Goal: Ask a question

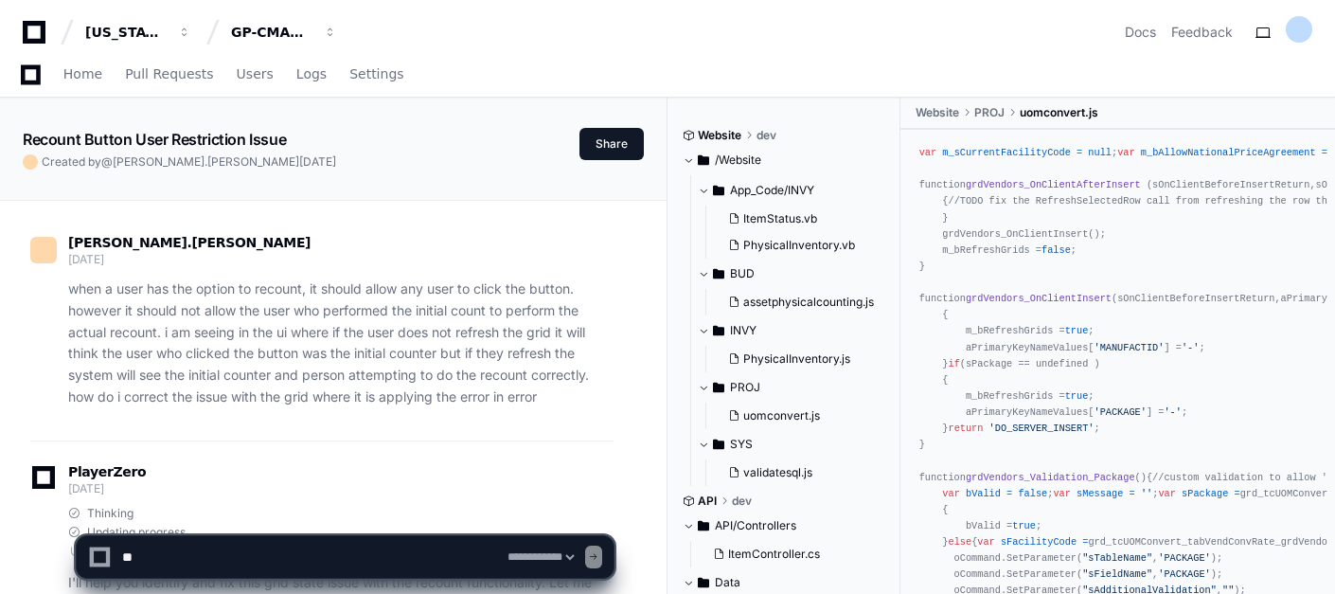
select select "*********"
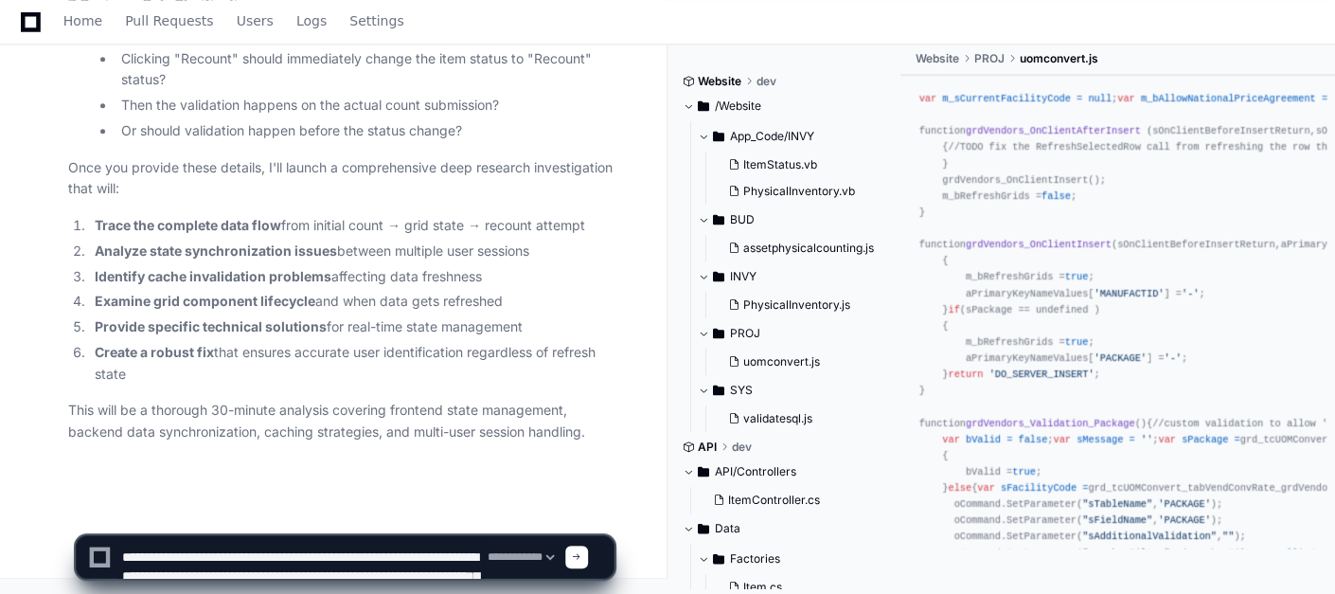
scroll to position [120, 0]
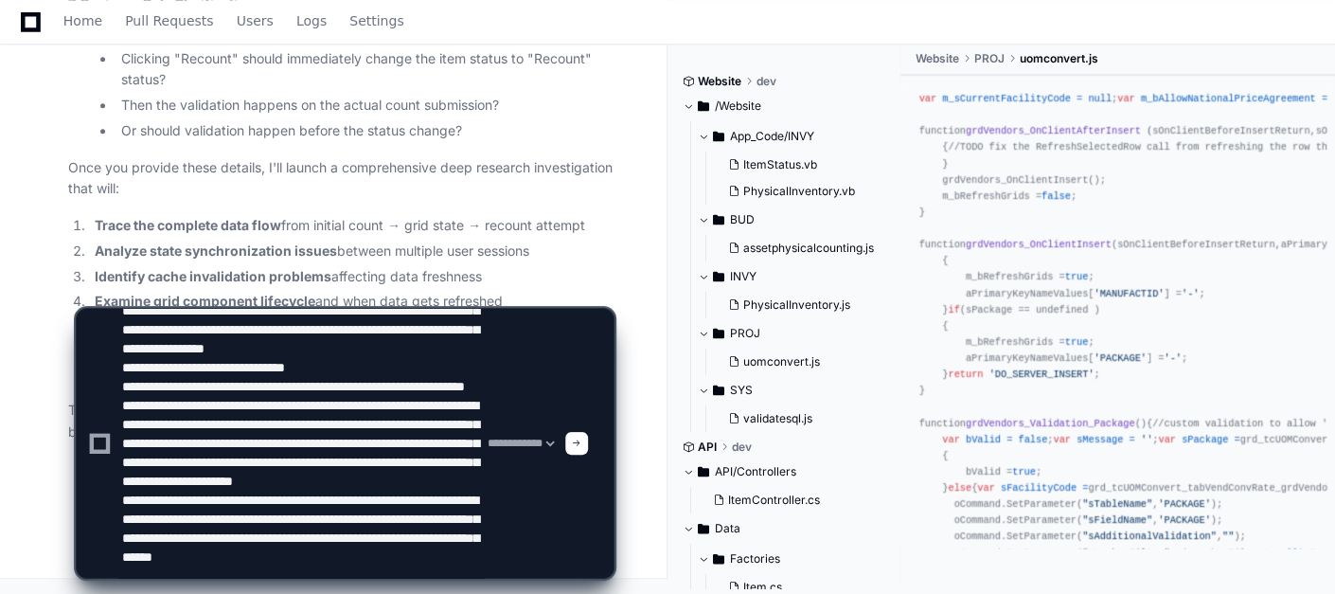
click at [494, 251] on li "Analyze state synchronization issues between multiple user sessions" at bounding box center [351, 251] width 524 height 22
drag, startPoint x: 344, startPoint y: 325, endPoint x: 84, endPoint y: 326, distance: 259.4
click at [84, 326] on div "**********" at bounding box center [345, 443] width 539 height 271
type textarea "**********"
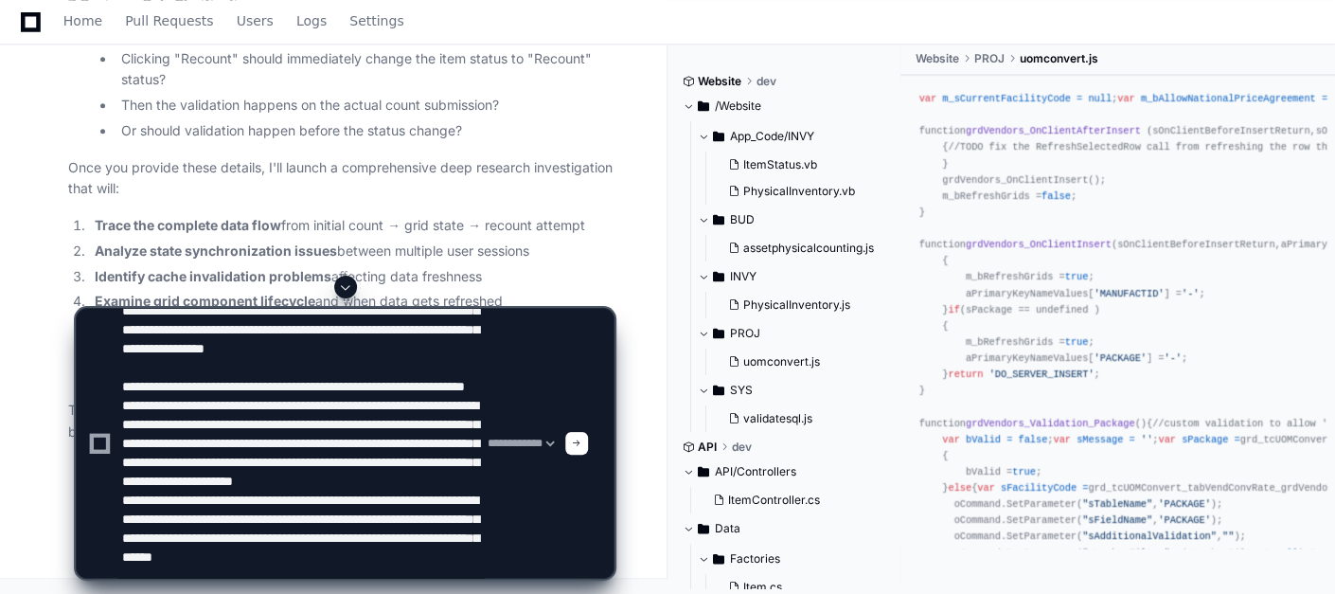
click at [588, 448] on div at bounding box center [576, 443] width 23 height 23
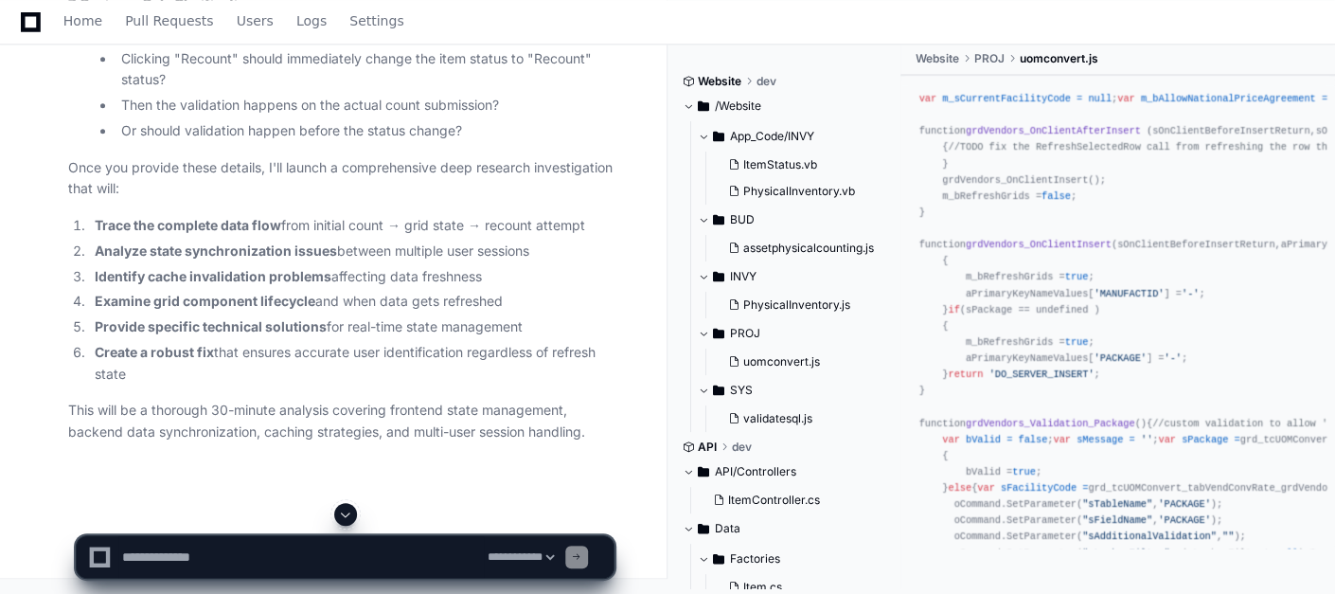
scroll to position [0, 0]
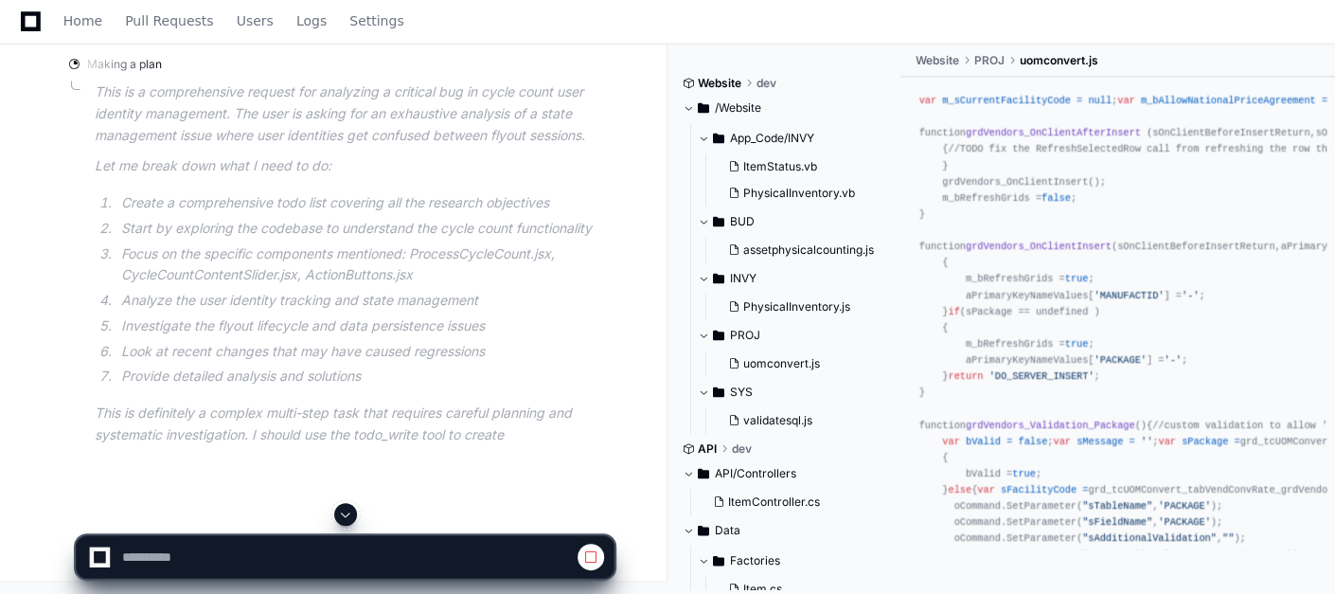
click at [351, 511] on span at bounding box center [345, 513] width 15 height 15
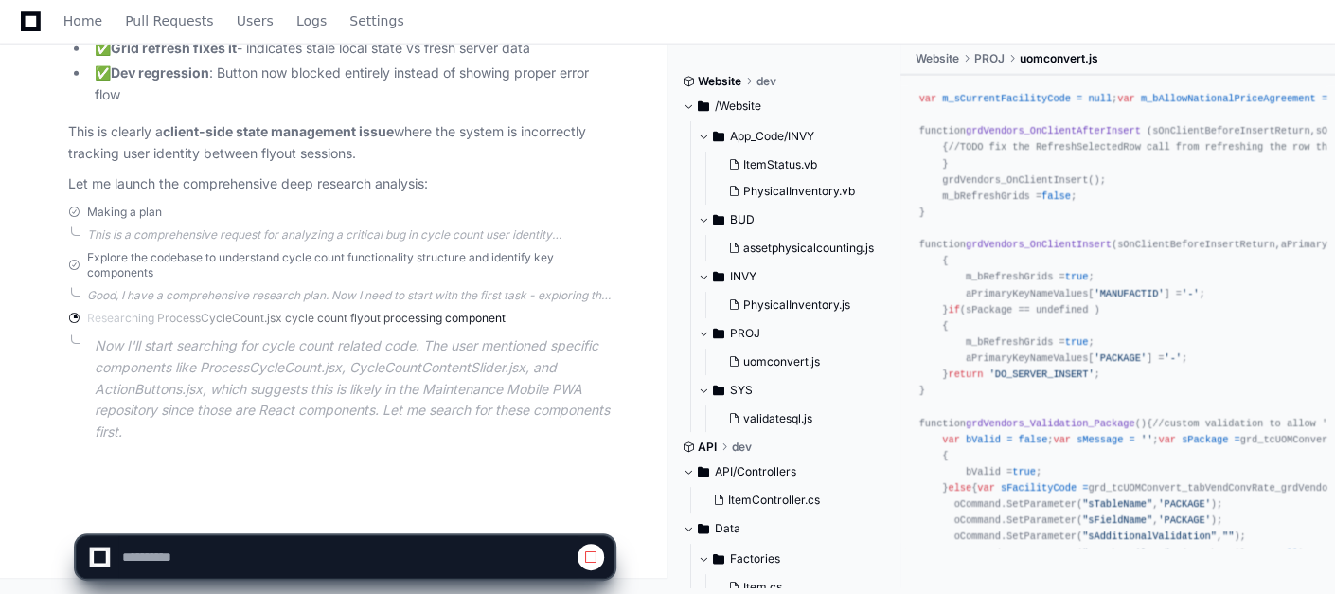
scroll to position [22552, 0]
click at [499, 422] on p "Now I'll start searching for cycle count related code. The user mentioned speci…" at bounding box center [354, 389] width 519 height 108
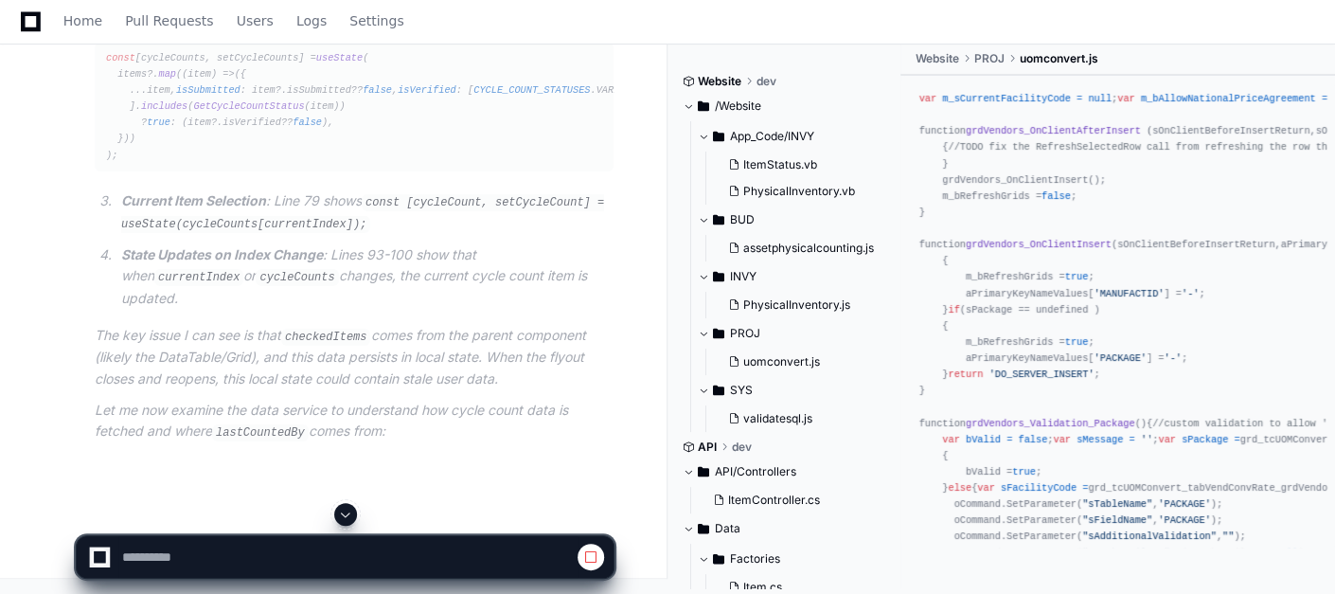
click at [343, 524] on button at bounding box center [345, 514] width 23 height 23
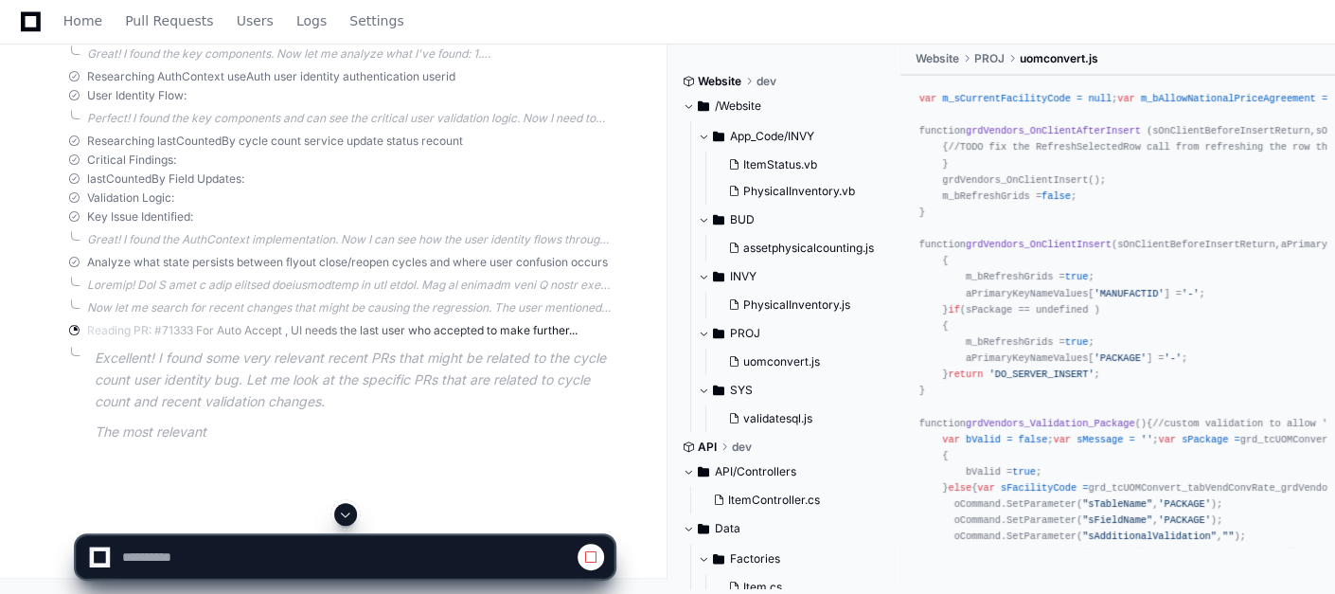
scroll to position [23514, 0]
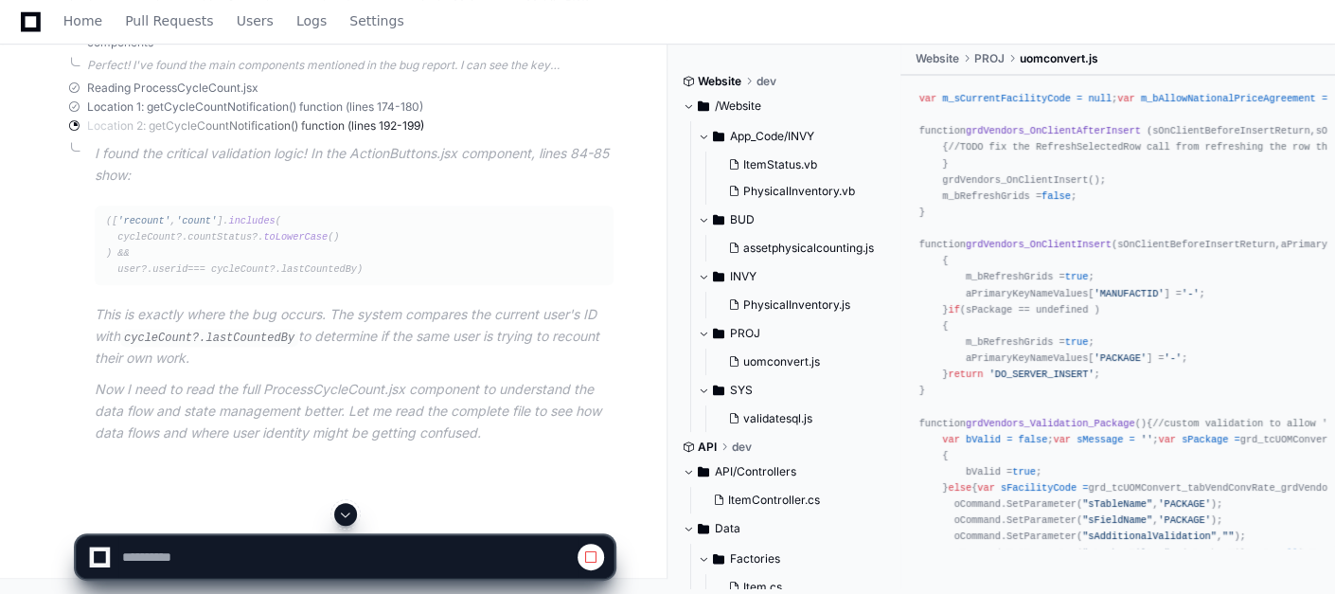
click at [343, 524] on button at bounding box center [345, 514] width 23 height 23
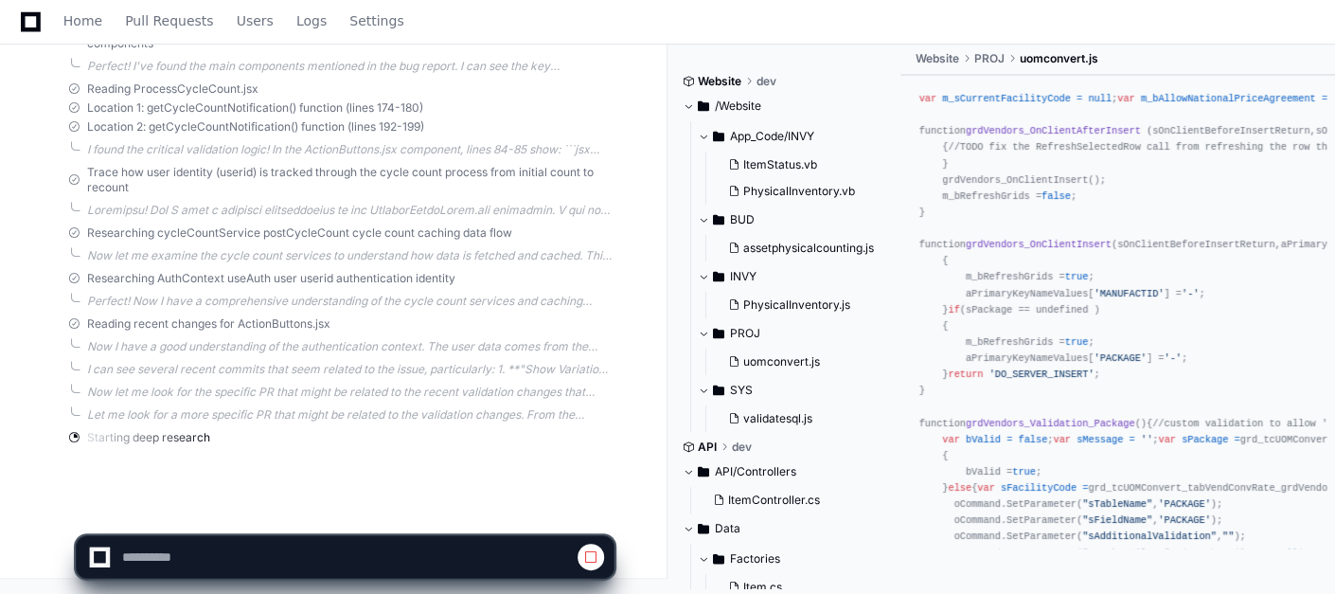
scroll to position [24224, 0]
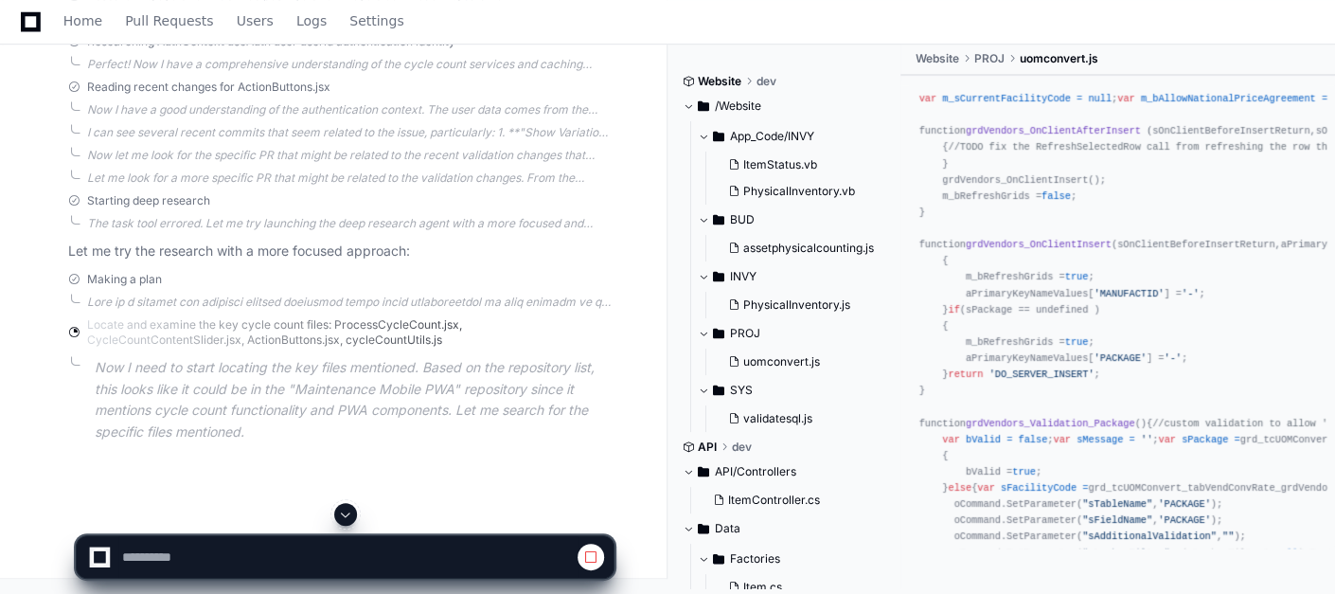
click at [343, 524] on button at bounding box center [345, 514] width 23 height 23
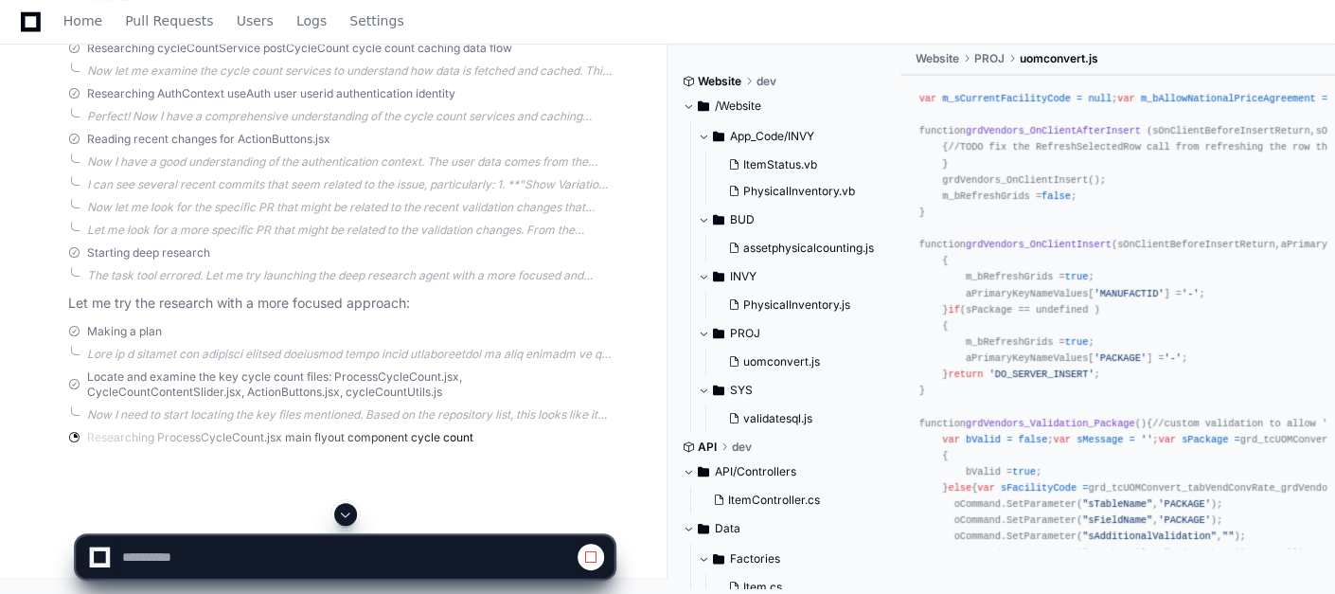
scroll to position [24386, 0]
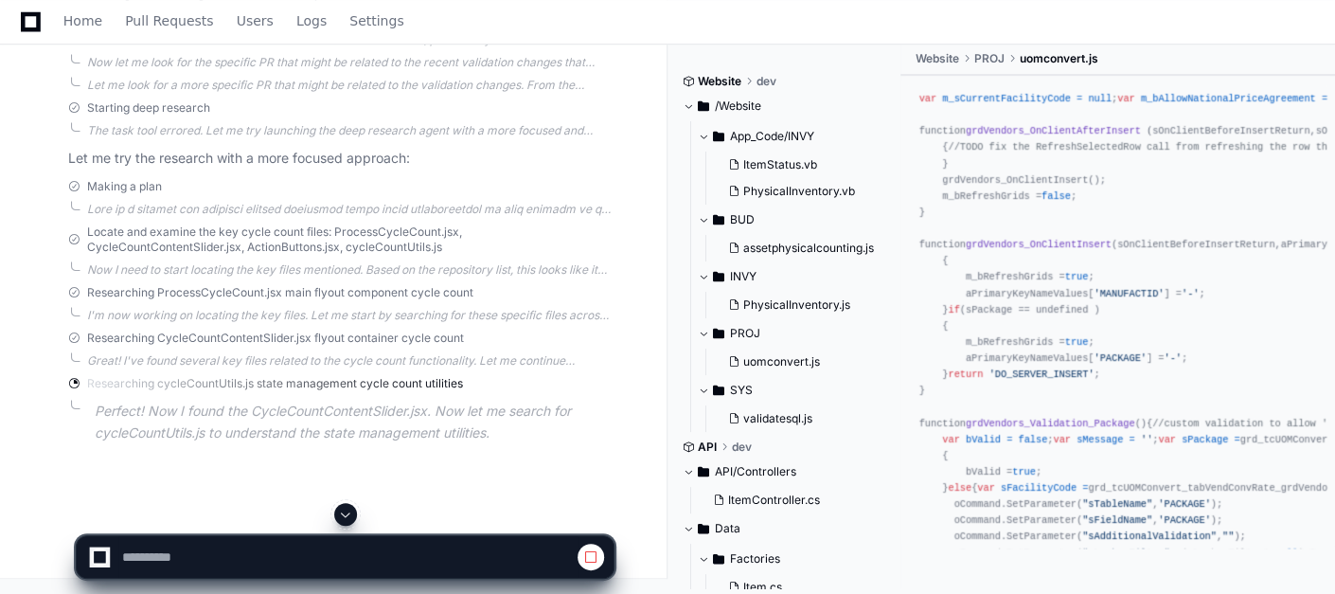
click at [343, 524] on button at bounding box center [345, 514] width 23 height 23
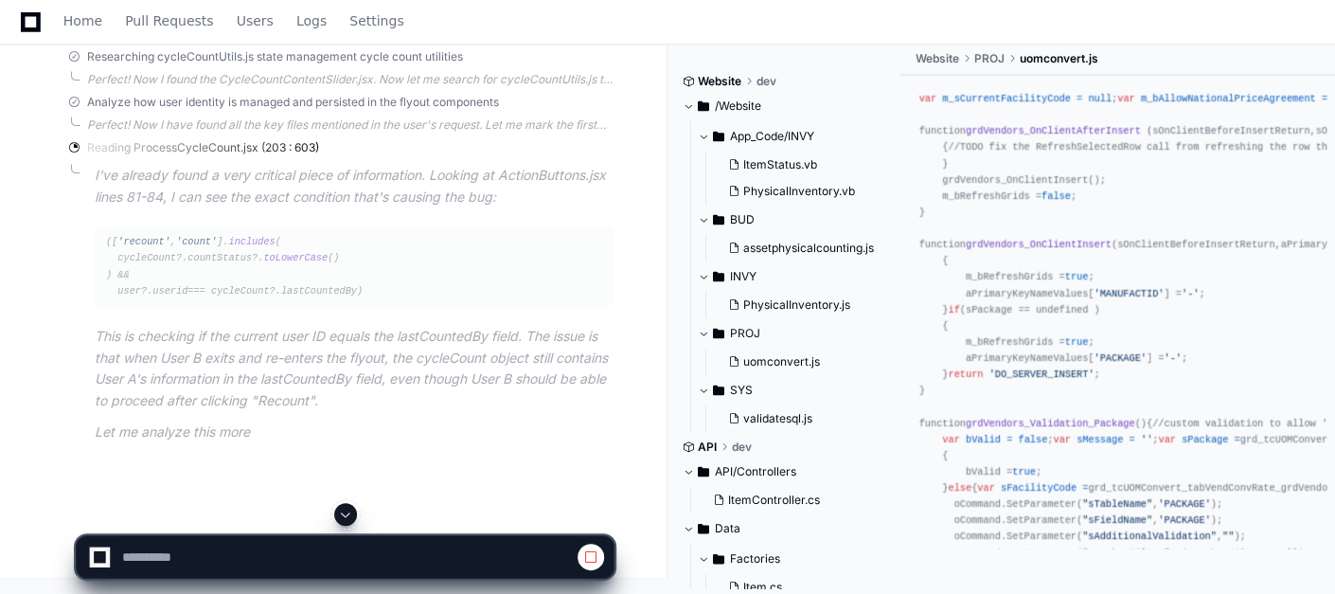
click at [340, 516] on span at bounding box center [345, 513] width 15 height 15
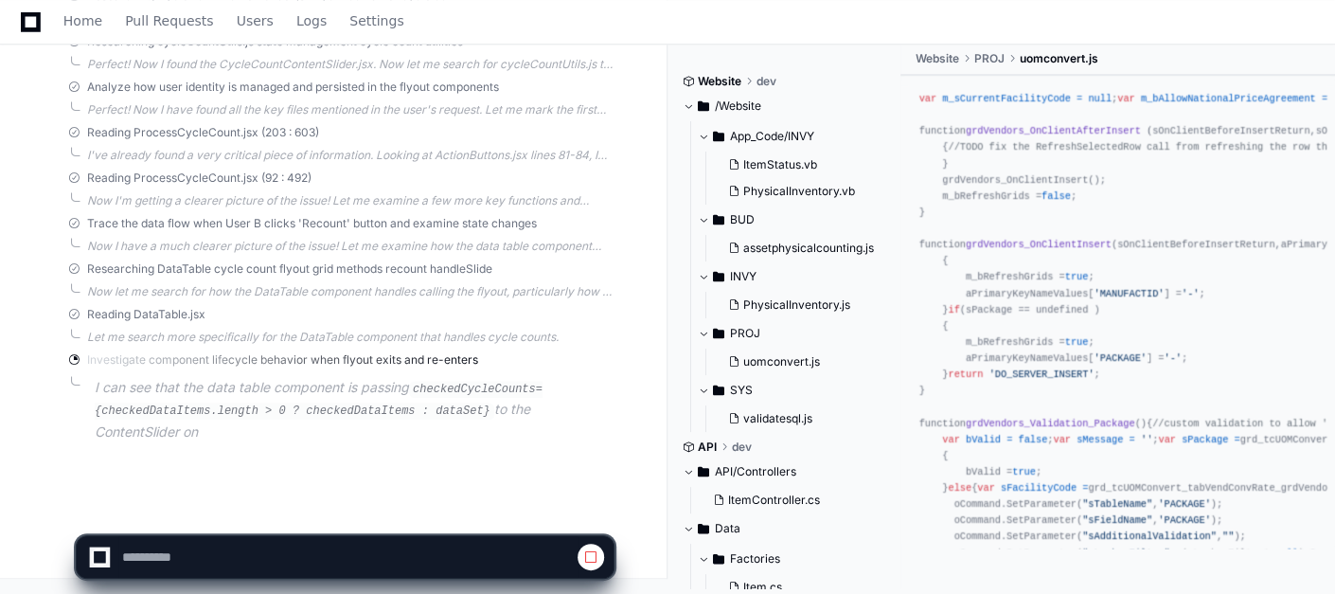
scroll to position [24879, 0]
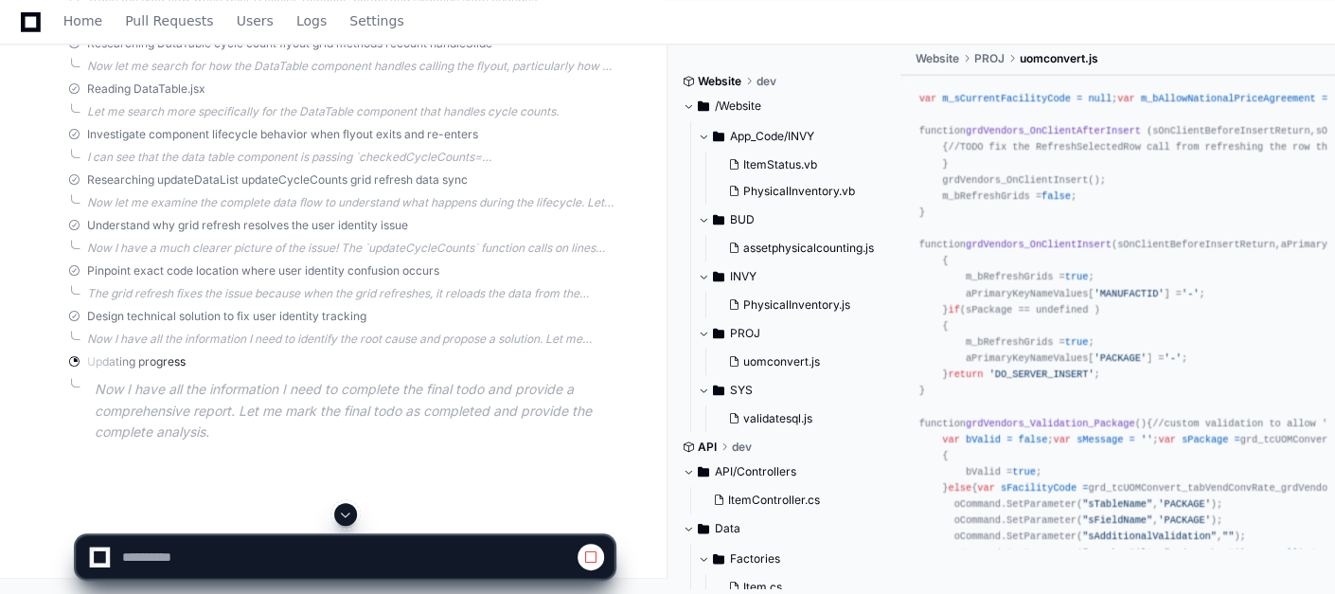
click at [340, 516] on span at bounding box center [345, 513] width 15 height 15
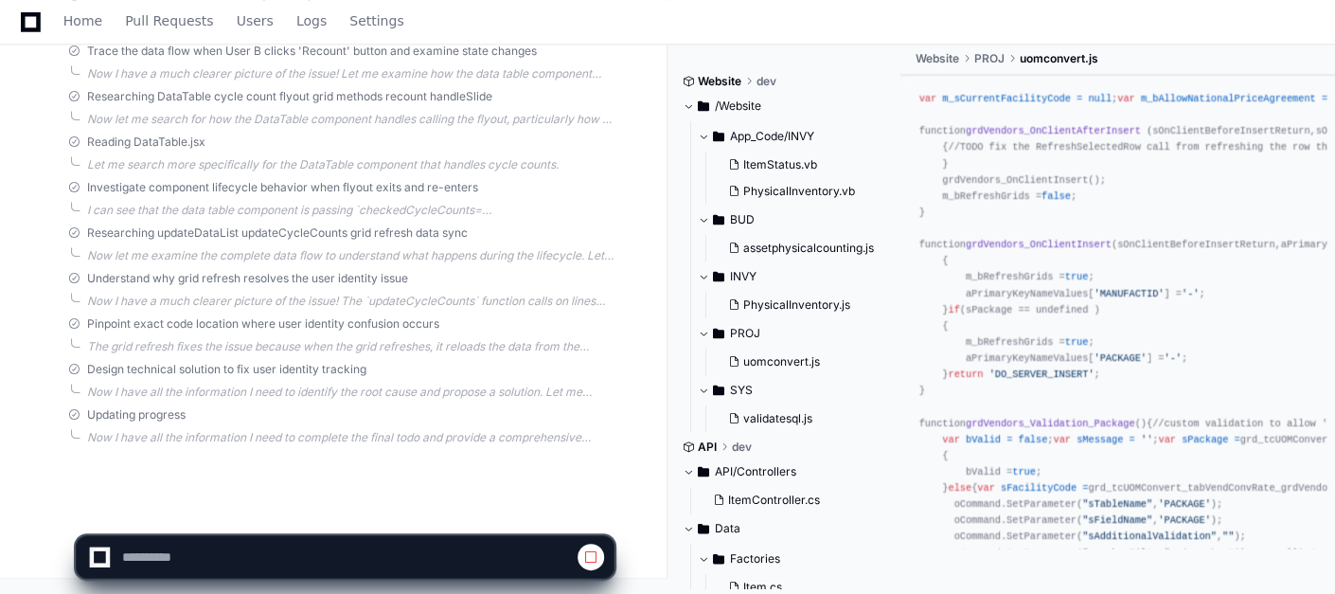
scroll to position [25067, 0]
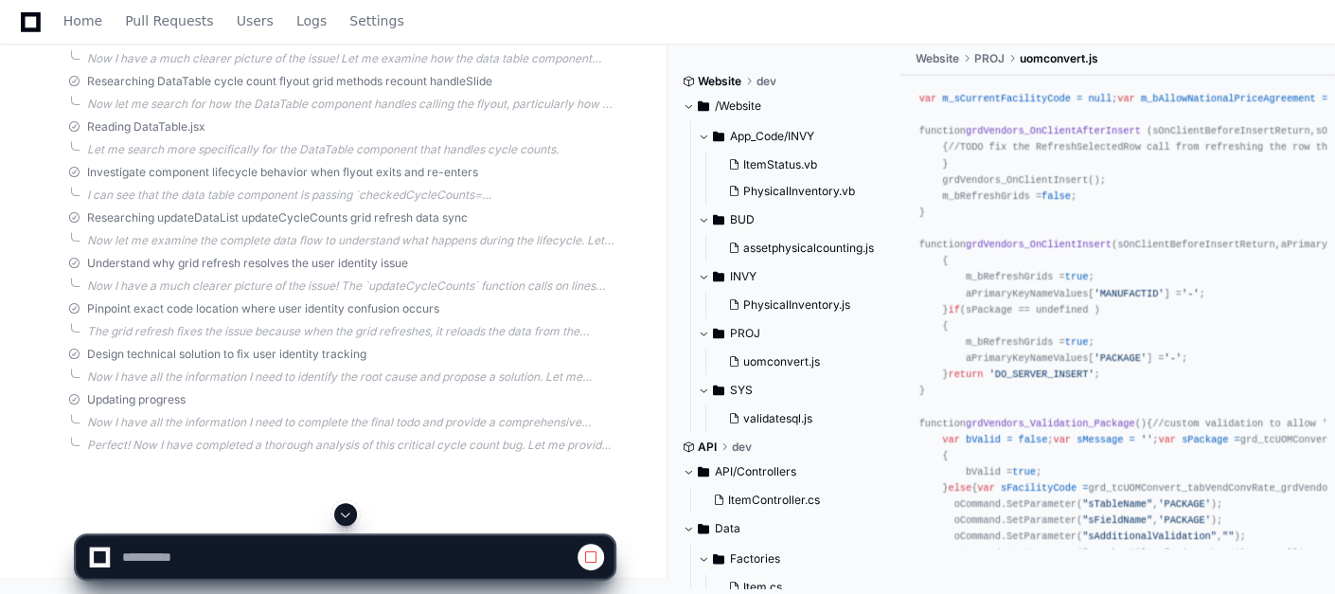
click at [348, 506] on button at bounding box center [345, 514] width 23 height 23
click at [367, 419] on div "Now I have all the information I need to complete the final todo and provide a …" at bounding box center [350, 422] width 526 height 15
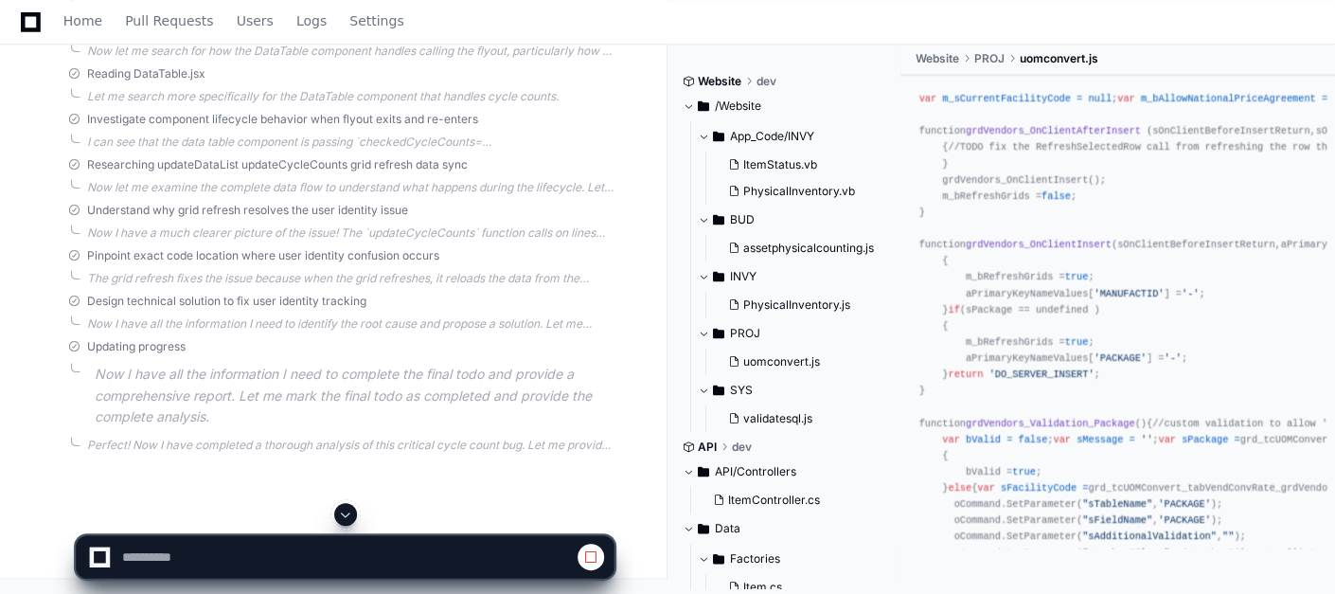
click at [345, 506] on span at bounding box center [345, 513] width 15 height 15
select select "*********"
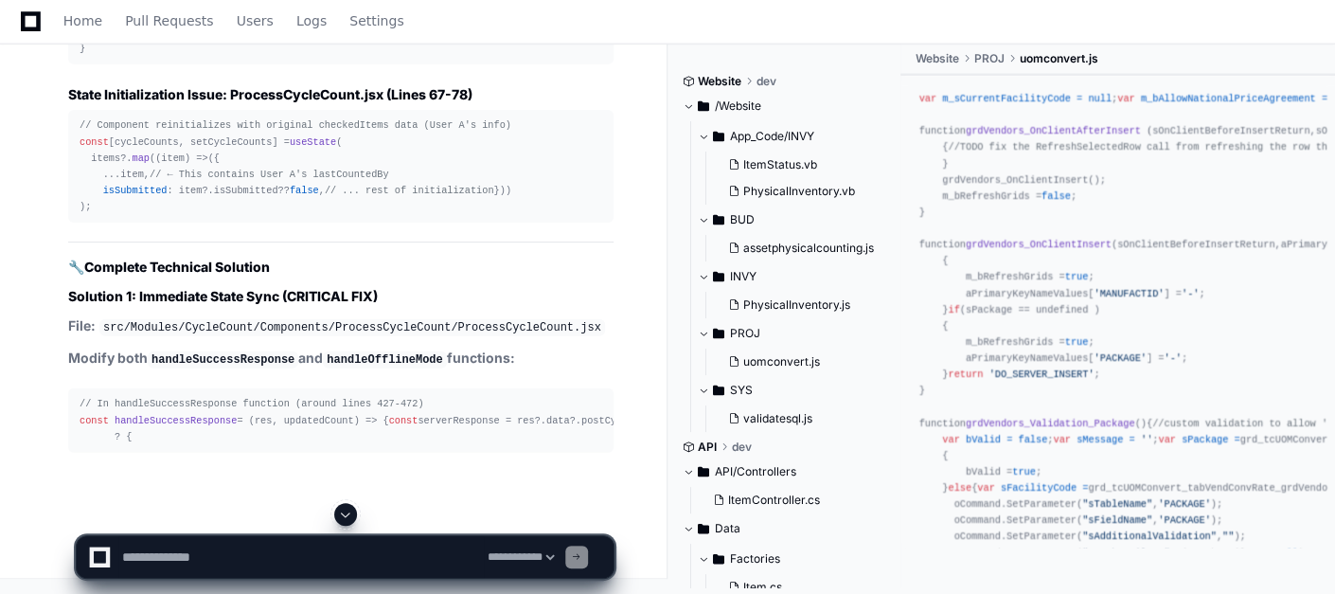
click at [351, 520] on span at bounding box center [345, 513] width 15 height 15
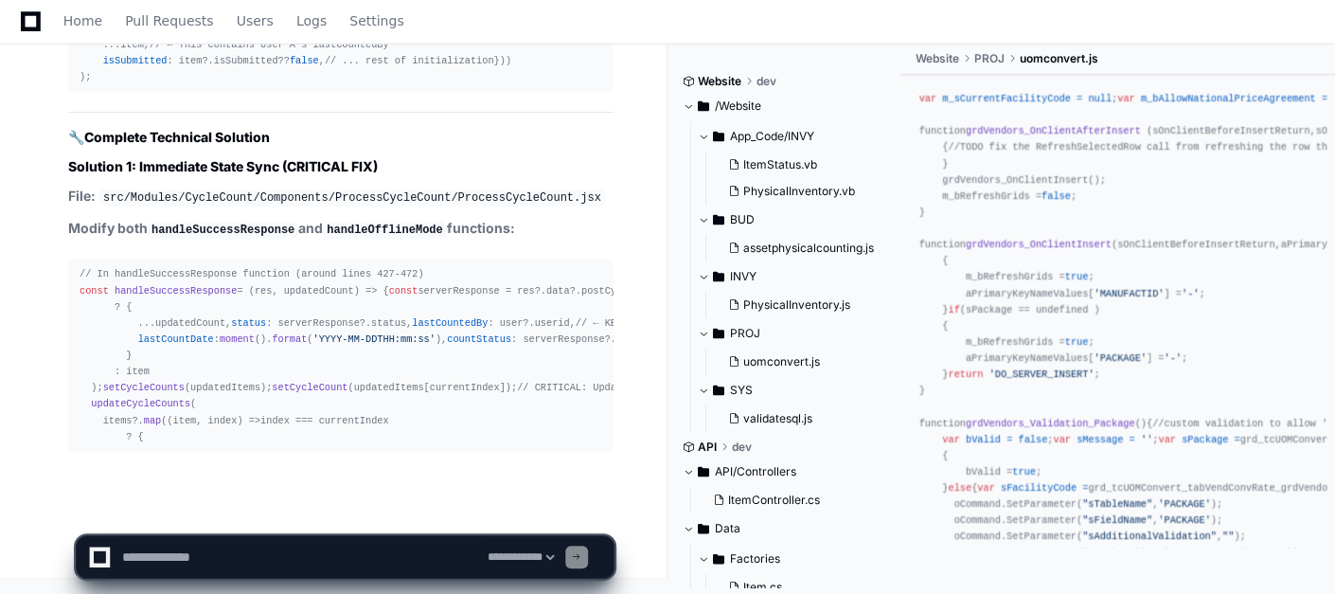
scroll to position [26729, 0]
